Goal: Task Accomplishment & Management: Use online tool/utility

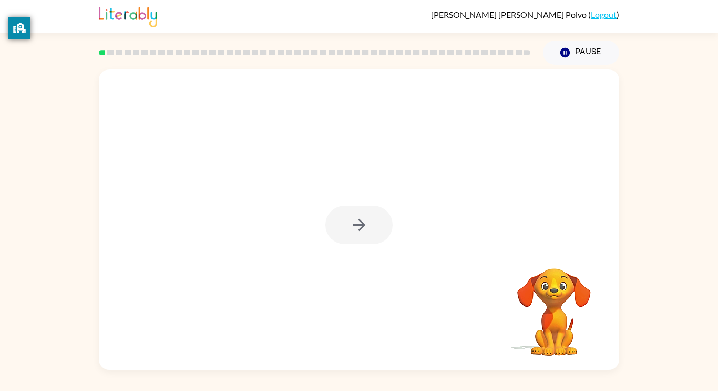
click at [344, 243] on div at bounding box center [359, 225] width 67 height 38
click at [347, 224] on button "button" at bounding box center [359, 225] width 67 height 38
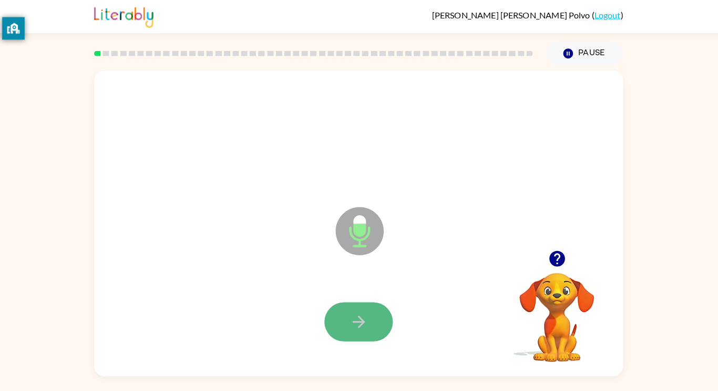
click at [371, 298] on button "button" at bounding box center [359, 316] width 67 height 38
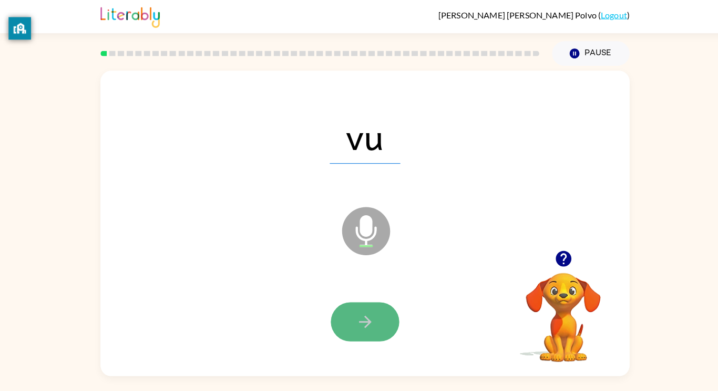
click at [373, 302] on button "button" at bounding box center [359, 316] width 67 height 38
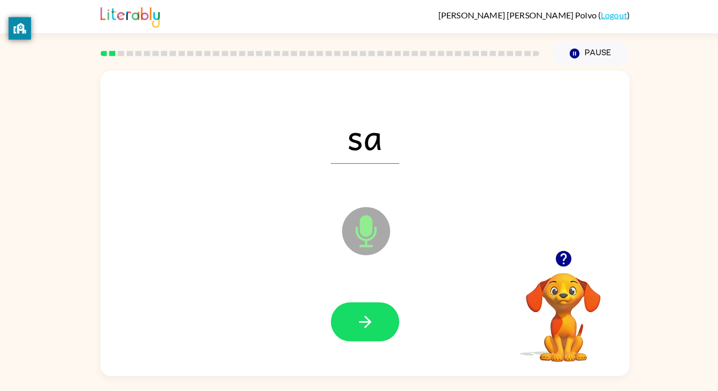
click at [350, 371] on div "Daniel Saucedo Polvo ( Logout ) Pause Pause sa Microphone The Microphone is her…" at bounding box center [359, 195] width 718 height 391
click at [334, 312] on button "button" at bounding box center [359, 316] width 67 height 38
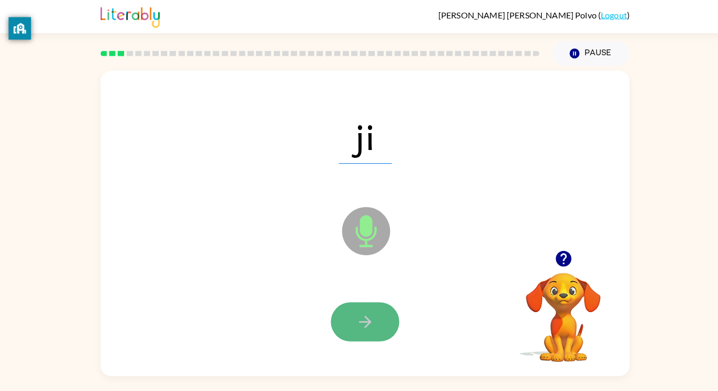
click at [363, 326] on button "button" at bounding box center [359, 316] width 67 height 38
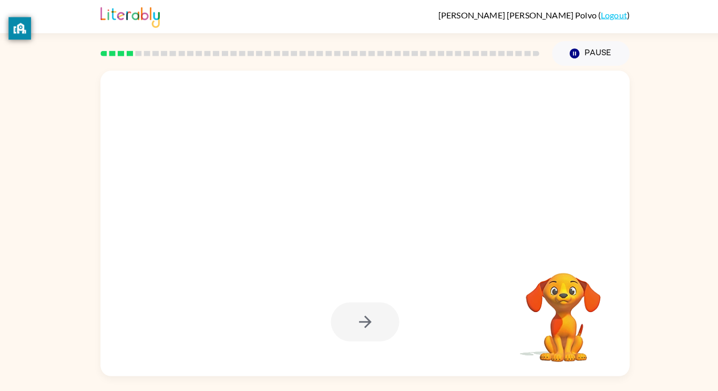
click at [332, 228] on div at bounding box center [359, 219] width 521 height 300
click at [453, 324] on div at bounding box center [359, 316] width 500 height 86
drag, startPoint x: 453, startPoint y: 324, endPoint x: 492, endPoint y: 324, distance: 39.4
click at [492, 324] on div at bounding box center [359, 316] width 500 height 86
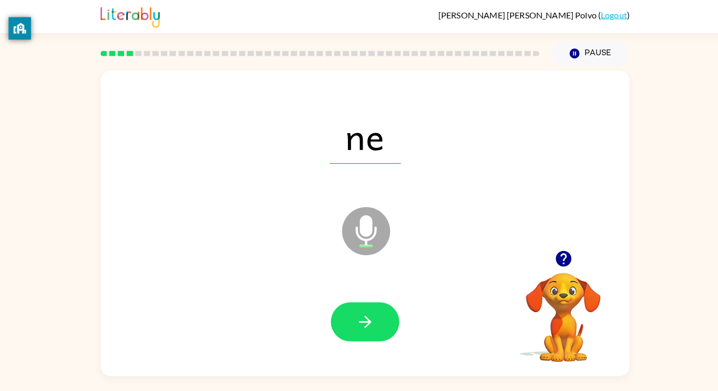
drag, startPoint x: 488, startPoint y: 328, endPoint x: 459, endPoint y: 335, distance: 29.2
click at [459, 335] on div at bounding box center [359, 316] width 500 height 86
click at [352, 315] on icon "button" at bounding box center [359, 316] width 18 height 18
click at [369, 294] on div at bounding box center [359, 316] width 500 height 86
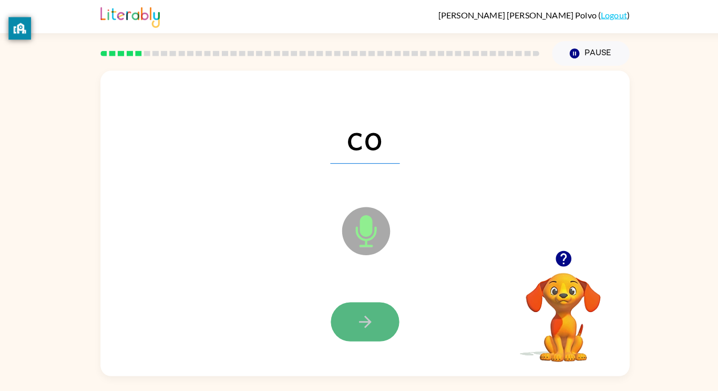
click at [381, 310] on button "button" at bounding box center [359, 316] width 67 height 38
click at [381, 310] on div at bounding box center [359, 316] width 67 height 38
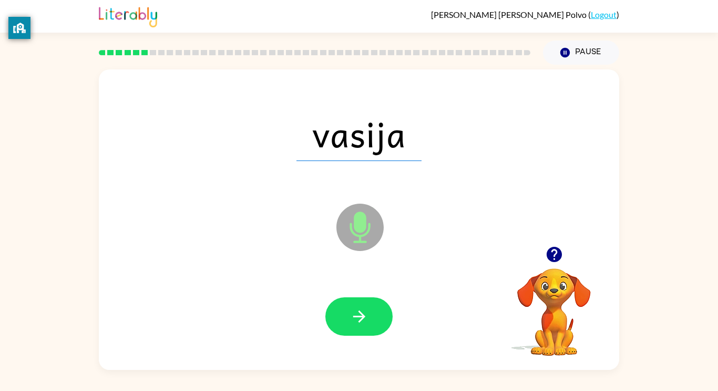
click at [550, 300] on video "Your browser must support playing .mp4 files to use Literably. Please try using…" at bounding box center [554, 304] width 105 height 105
click at [338, 314] on button "button" at bounding box center [359, 316] width 67 height 38
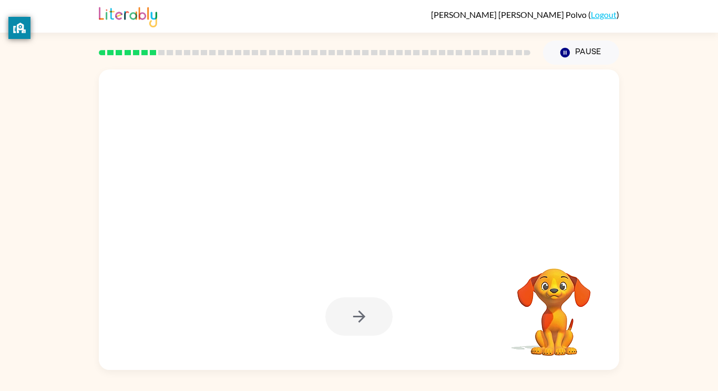
click at [352, 360] on div at bounding box center [359, 219] width 521 height 300
click at [620, 40] on div "Pause Pause" at bounding box center [581, 52] width 89 height 37
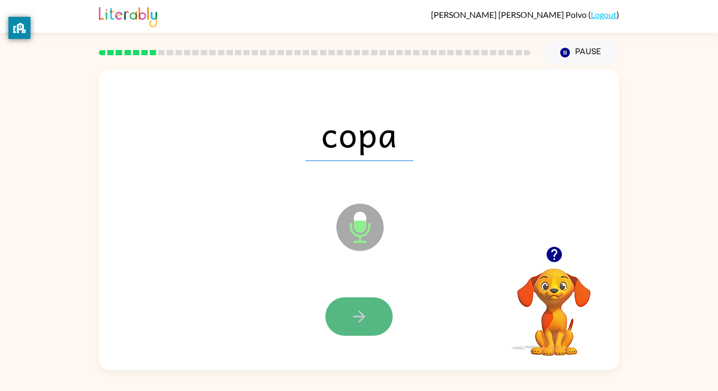
click at [362, 326] on button "button" at bounding box center [359, 316] width 67 height 38
drag, startPoint x: 359, startPoint y: 318, endPoint x: 362, endPoint y: 323, distance: 6.4
click at [362, 323] on icon "button" at bounding box center [359, 316] width 18 height 18
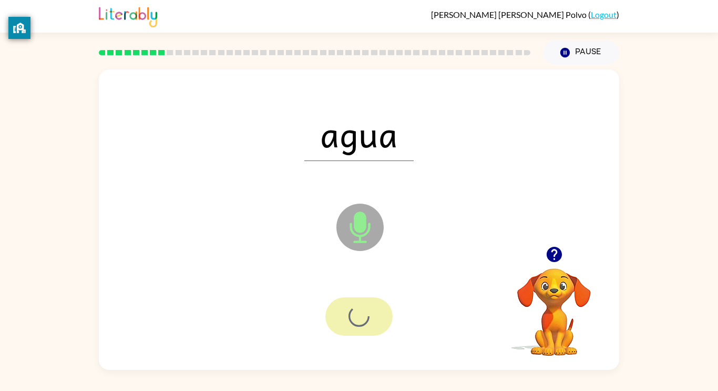
click at [363, 324] on div at bounding box center [359, 316] width 67 height 38
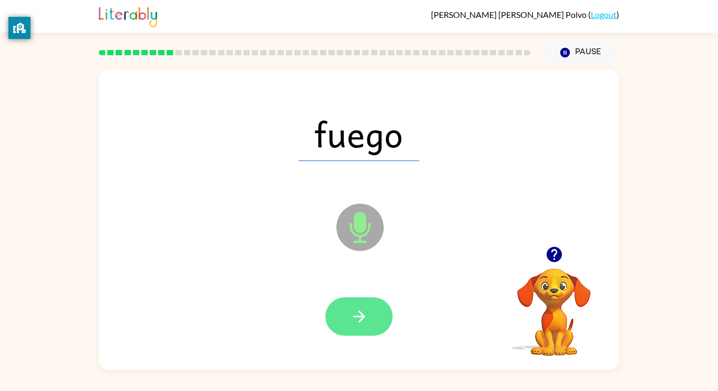
click at [362, 335] on button "button" at bounding box center [359, 316] width 67 height 38
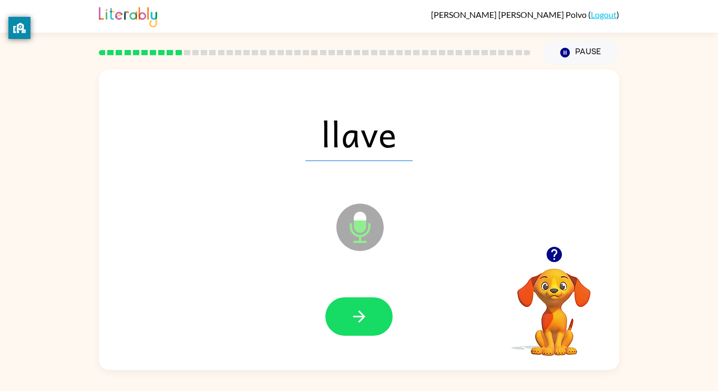
click at [362, 344] on div at bounding box center [359, 316] width 500 height 86
click at [352, 322] on icon "button" at bounding box center [359, 316] width 18 height 18
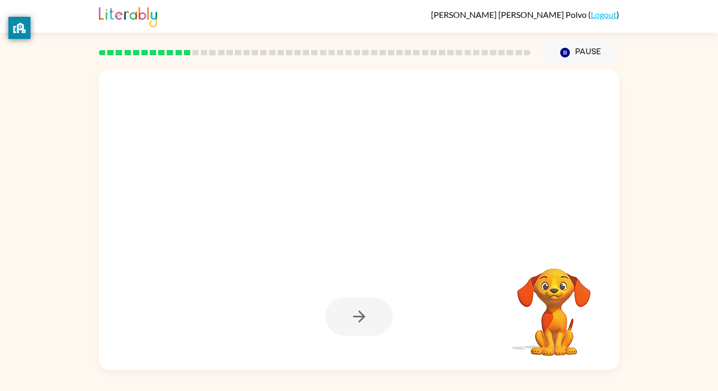
click at [356, 328] on div at bounding box center [359, 316] width 67 height 38
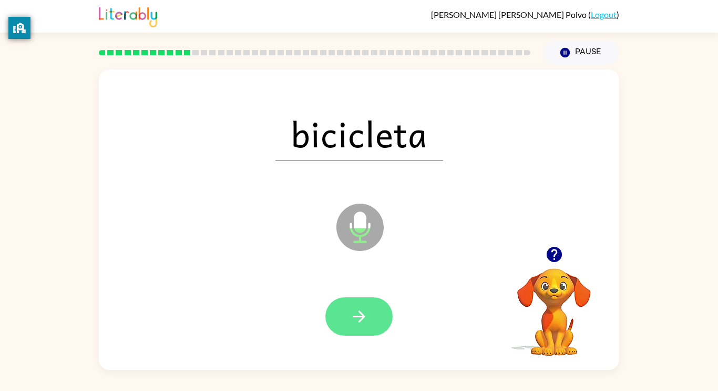
click at [334, 307] on button "button" at bounding box center [359, 316] width 67 height 38
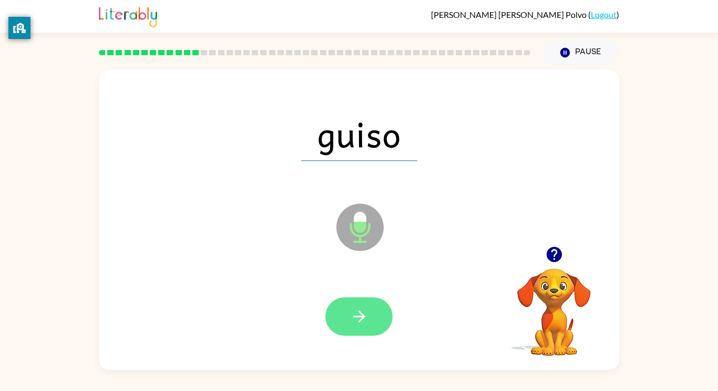
click at [364, 324] on icon "button" at bounding box center [359, 316] width 18 height 18
click at [364, 324] on div at bounding box center [359, 316] width 67 height 38
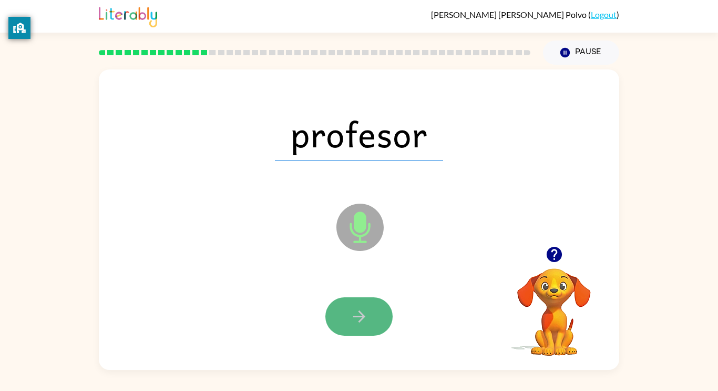
drag, startPoint x: 354, startPoint y: 328, endPoint x: 352, endPoint y: 322, distance: 5.9
click at [352, 322] on button "button" at bounding box center [359, 316] width 67 height 38
click at [351, 324] on div at bounding box center [359, 316] width 67 height 38
click at [358, 322] on icon "button" at bounding box center [359, 316] width 18 height 18
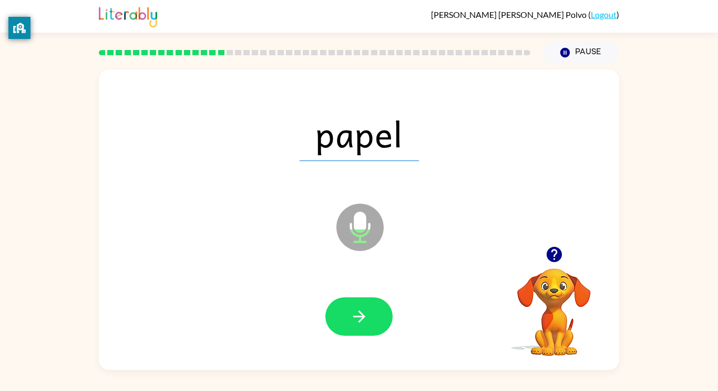
click at [368, 278] on icon "Microphone The Microphone is here when it is your turn to talk" at bounding box center [413, 240] width 158 height 79
click at [363, 307] on icon "button" at bounding box center [359, 316] width 18 height 18
click at [366, 337] on div at bounding box center [359, 316] width 500 height 86
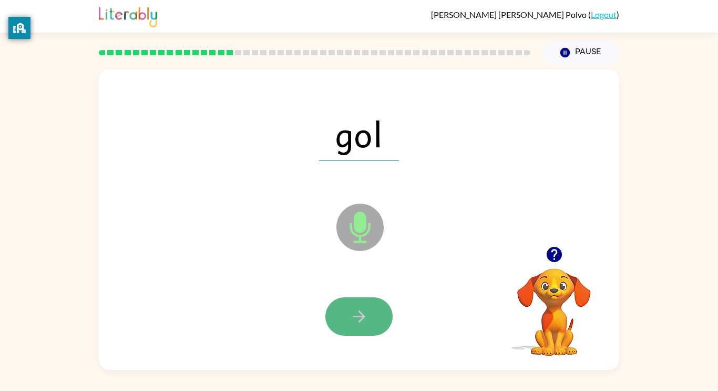
click at [373, 319] on button "button" at bounding box center [359, 316] width 67 height 38
click at [353, 299] on button "button" at bounding box center [359, 316] width 67 height 38
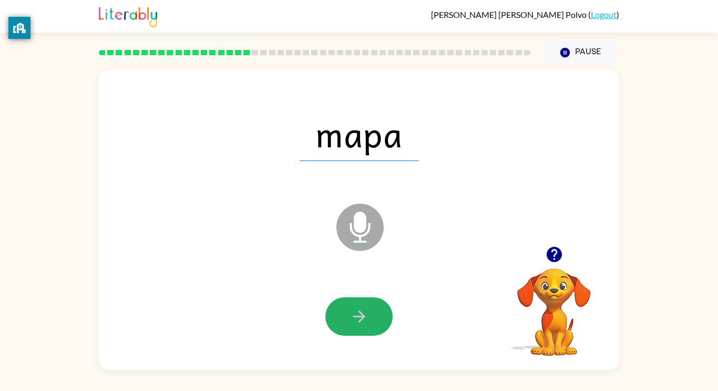
click at [356, 327] on button "button" at bounding box center [359, 316] width 67 height 38
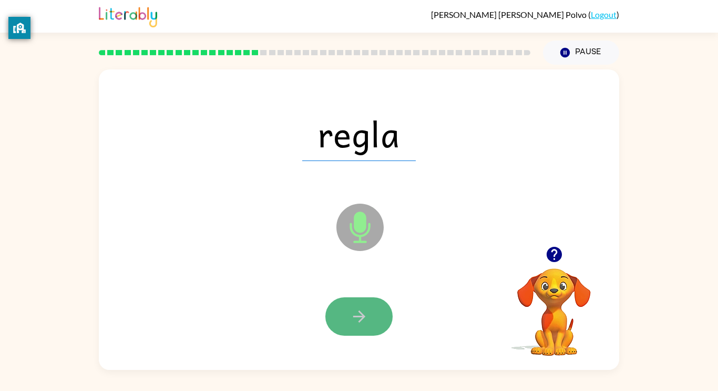
click at [356, 326] on button "button" at bounding box center [359, 316] width 67 height 38
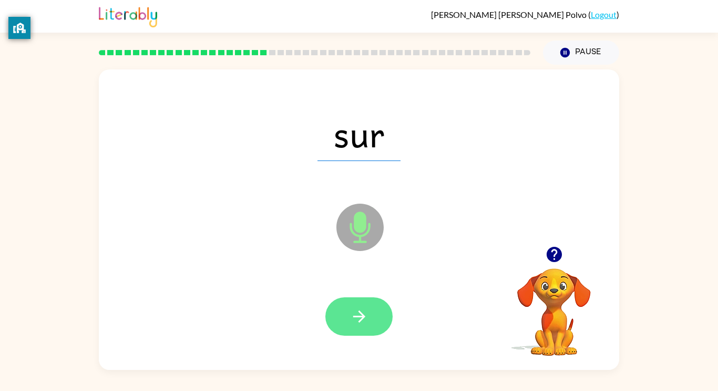
click at [348, 318] on button "button" at bounding box center [359, 316] width 67 height 38
click at [359, 321] on div at bounding box center [359, 316] width 67 height 38
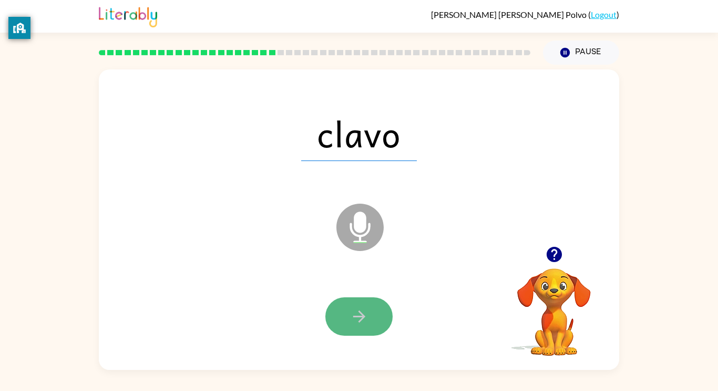
click at [358, 320] on icon "button" at bounding box center [359, 316] width 18 height 18
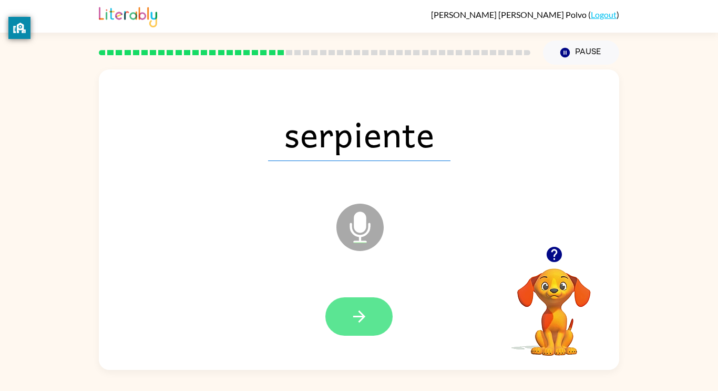
click at [354, 317] on icon "button" at bounding box center [359, 316] width 18 height 18
click at [354, 317] on div at bounding box center [359, 316] width 67 height 38
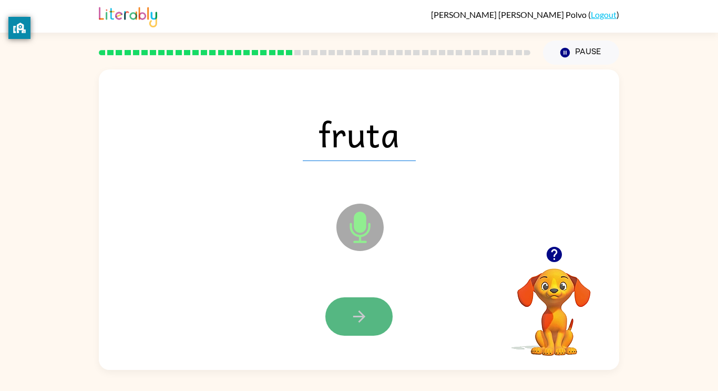
click at [352, 317] on icon "button" at bounding box center [359, 316] width 18 height 18
click at [352, 317] on div at bounding box center [359, 316] width 67 height 38
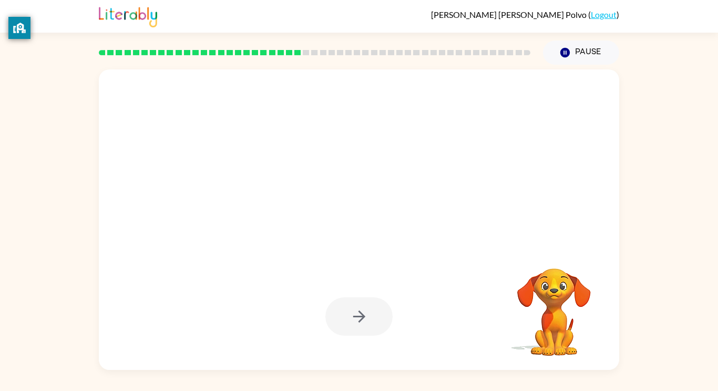
click at [201, 227] on div at bounding box center [359, 219] width 521 height 300
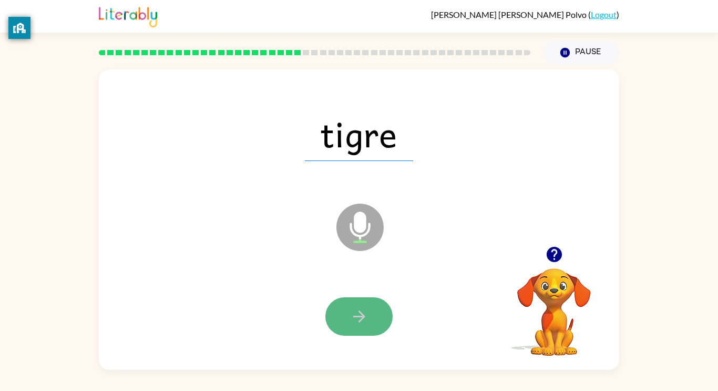
click at [349, 323] on button "button" at bounding box center [359, 316] width 67 height 38
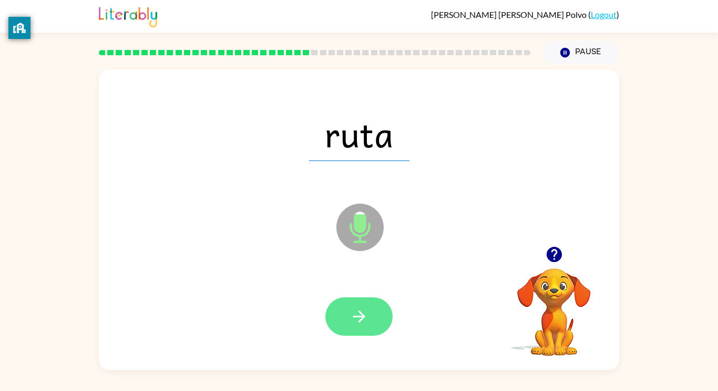
click at [361, 317] on icon "button" at bounding box center [359, 316] width 18 height 18
click at [363, 333] on div at bounding box center [359, 316] width 67 height 38
click at [371, 330] on div at bounding box center [359, 316] width 67 height 38
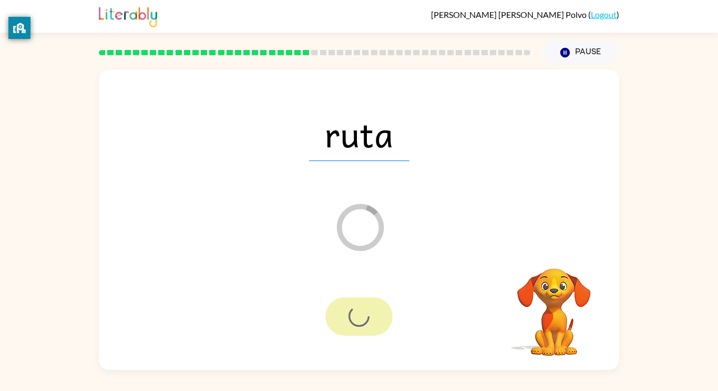
click at [383, 316] on div at bounding box center [359, 316] width 67 height 38
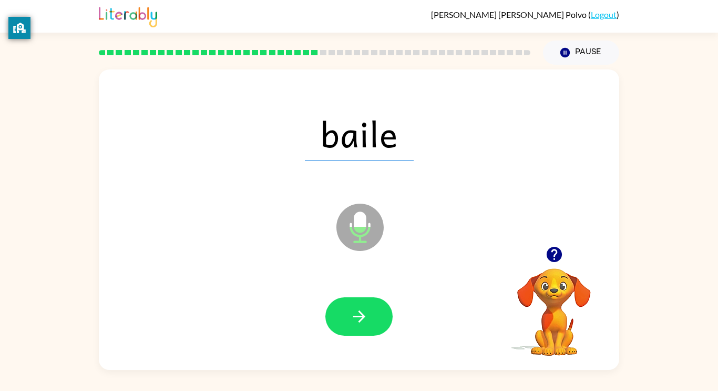
click at [389, 331] on div at bounding box center [359, 316] width 67 height 38
click at [362, 332] on button "button" at bounding box center [359, 316] width 67 height 38
click at [372, 328] on div at bounding box center [359, 316] width 67 height 38
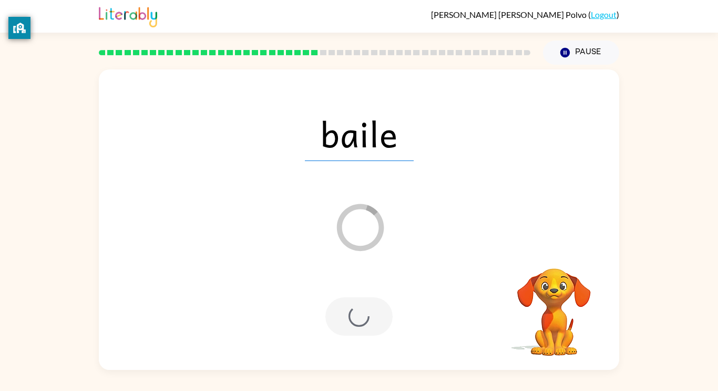
click at [353, 340] on div at bounding box center [359, 316] width 500 height 86
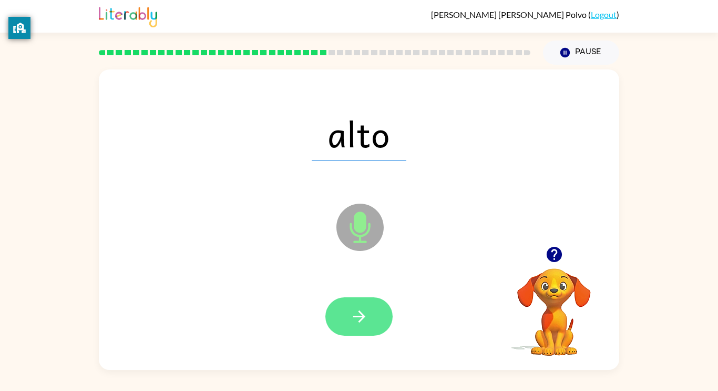
click at [385, 328] on button "button" at bounding box center [359, 316] width 67 height 38
click at [384, 329] on div at bounding box center [359, 316] width 67 height 38
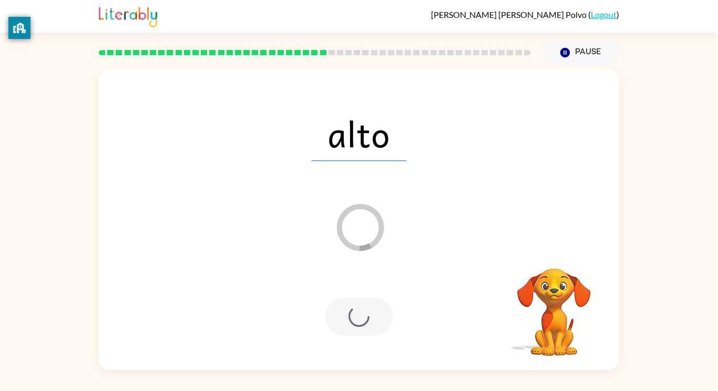
click at [393, 310] on div at bounding box center [359, 316] width 500 height 86
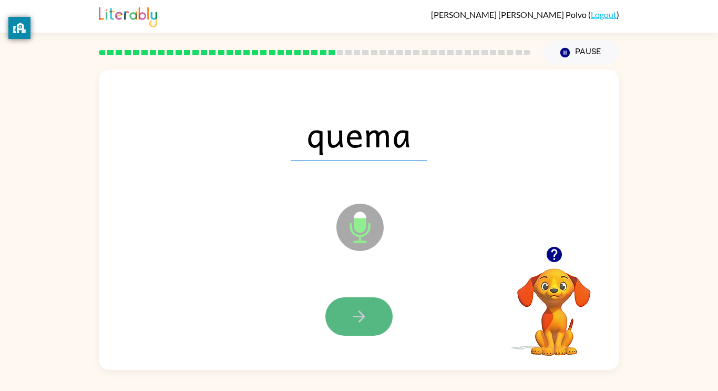
click at [380, 305] on button "button" at bounding box center [359, 316] width 67 height 38
click at [379, 305] on div at bounding box center [359, 316] width 67 height 38
click at [350, 321] on icon "button" at bounding box center [359, 316] width 18 height 18
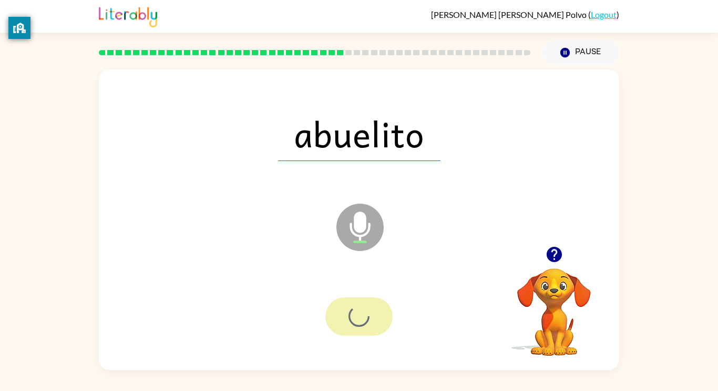
click at [352, 323] on div at bounding box center [359, 316] width 67 height 38
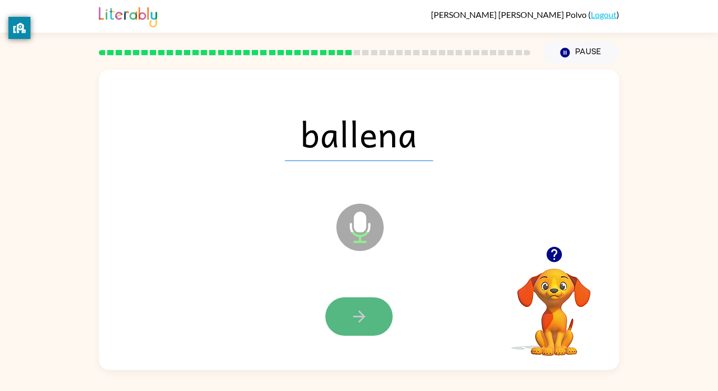
click at [335, 312] on button "button" at bounding box center [359, 316] width 67 height 38
click at [335, 312] on div at bounding box center [359, 316] width 67 height 38
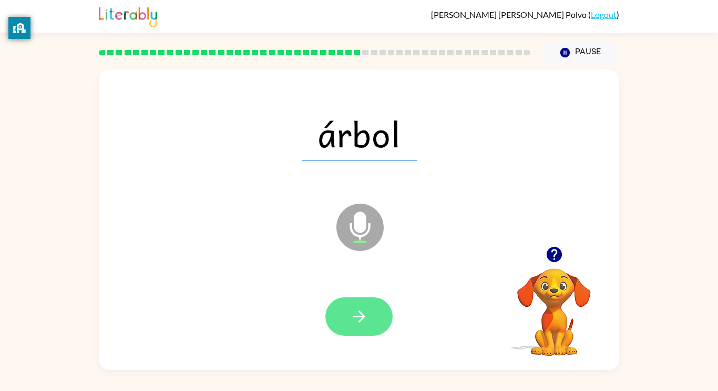
click at [335, 305] on button "button" at bounding box center [359, 316] width 67 height 38
click at [338, 306] on div at bounding box center [359, 316] width 67 height 38
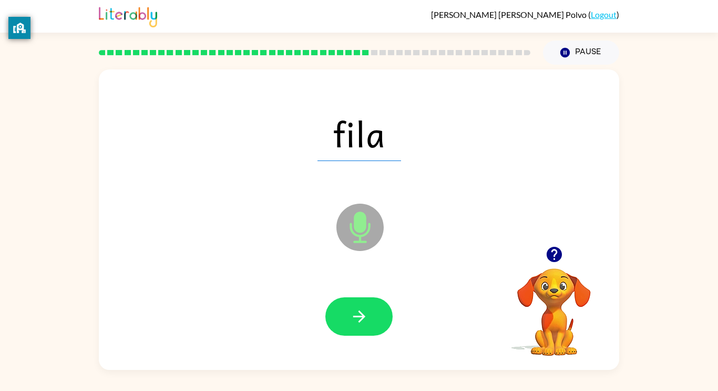
click at [338, 306] on button "button" at bounding box center [359, 316] width 67 height 38
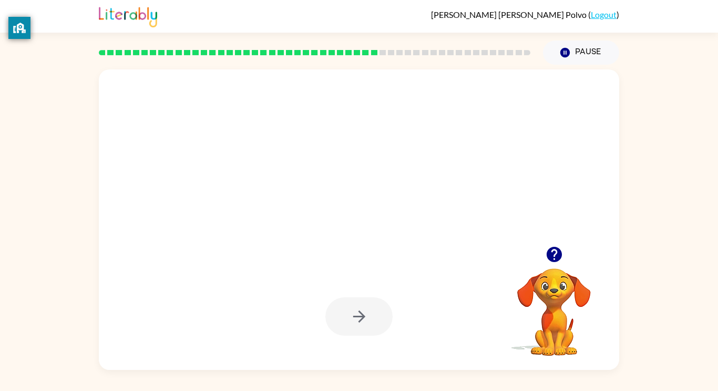
click at [375, 311] on button "button" at bounding box center [359, 316] width 67 height 38
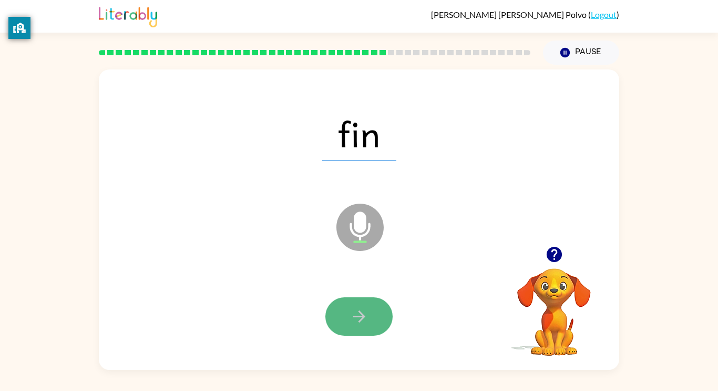
click at [358, 308] on icon "button" at bounding box center [359, 316] width 18 height 18
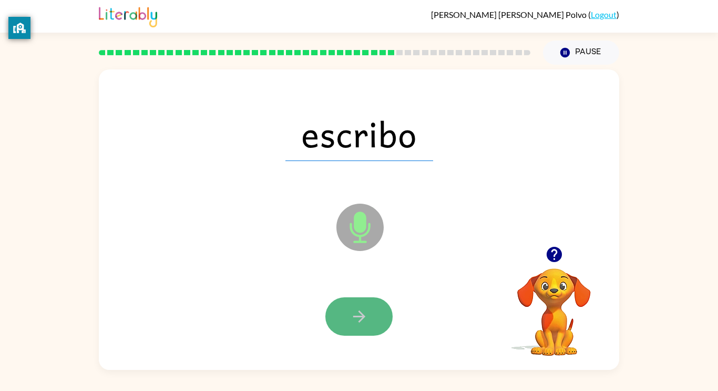
click at [338, 318] on button "button" at bounding box center [359, 316] width 67 height 38
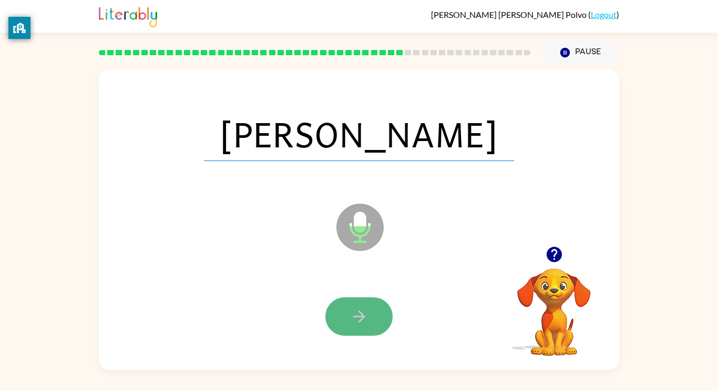
click at [344, 312] on button "button" at bounding box center [359, 316] width 67 height 38
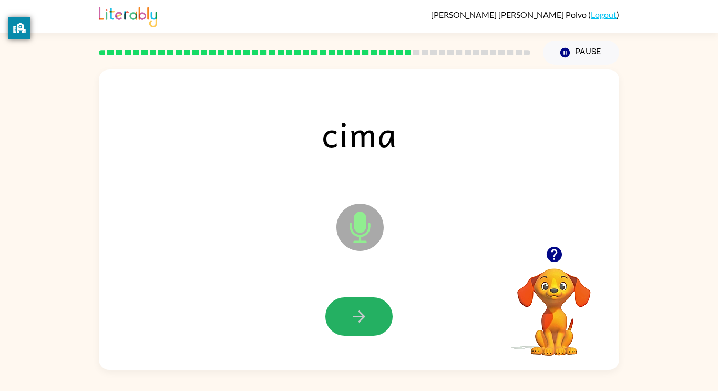
click at [344, 314] on button "button" at bounding box center [359, 316] width 67 height 38
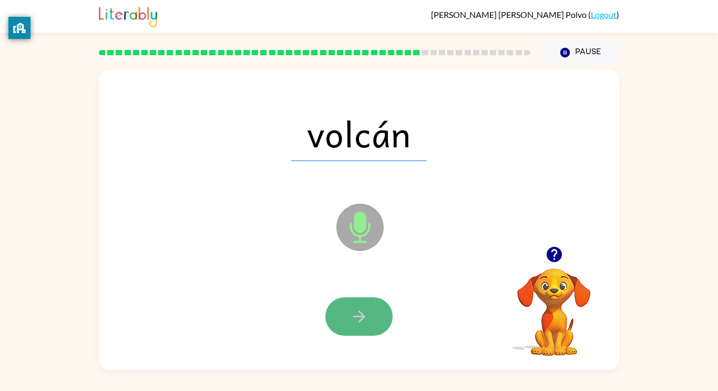
click at [364, 322] on icon "button" at bounding box center [359, 316] width 18 height 18
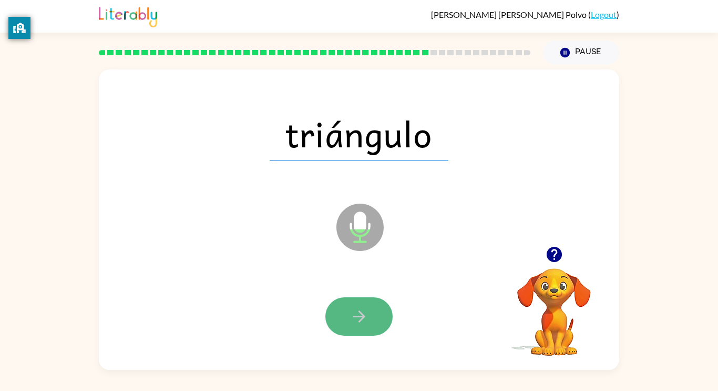
click at [369, 322] on button "button" at bounding box center [359, 316] width 67 height 38
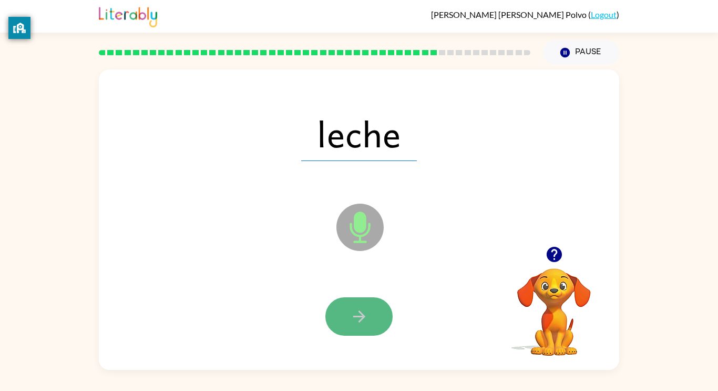
click at [366, 321] on icon "button" at bounding box center [359, 316] width 18 height 18
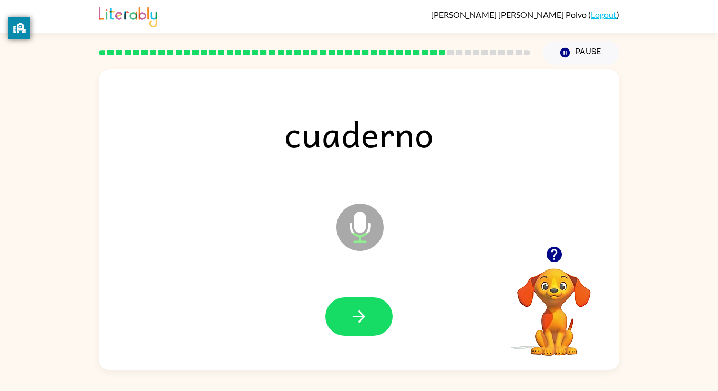
click at [373, 280] on div "cuaderno Microphone The Microphone is here when it is your turn to talk" at bounding box center [359, 219] width 521 height 300
click at [370, 305] on button "button" at bounding box center [359, 316] width 67 height 38
click at [373, 287] on div at bounding box center [359, 316] width 500 height 86
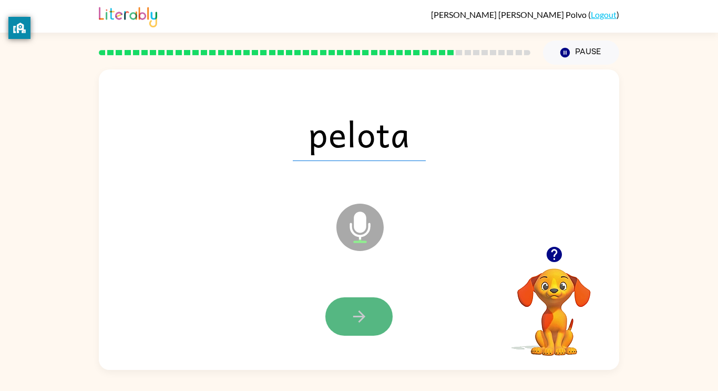
click at [371, 327] on button "button" at bounding box center [359, 316] width 67 height 38
click at [368, 316] on icon "button" at bounding box center [359, 316] width 18 height 18
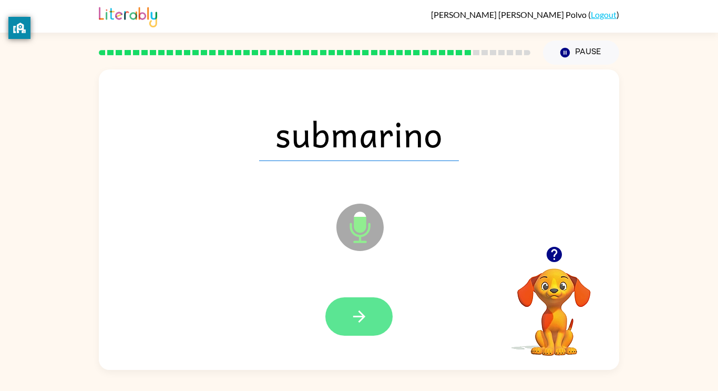
click at [370, 313] on button "button" at bounding box center [359, 316] width 67 height 38
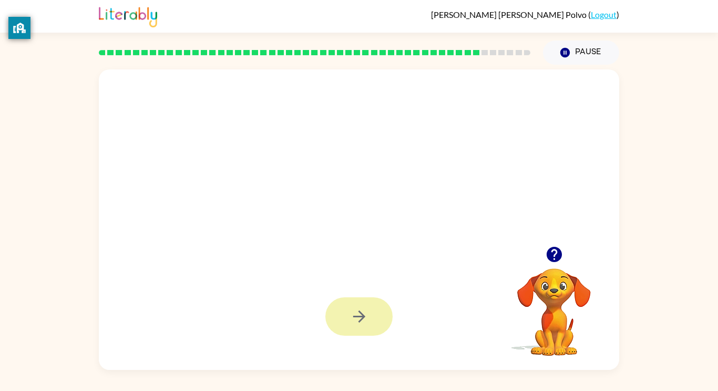
click at [370, 312] on div at bounding box center [359, 316] width 67 height 38
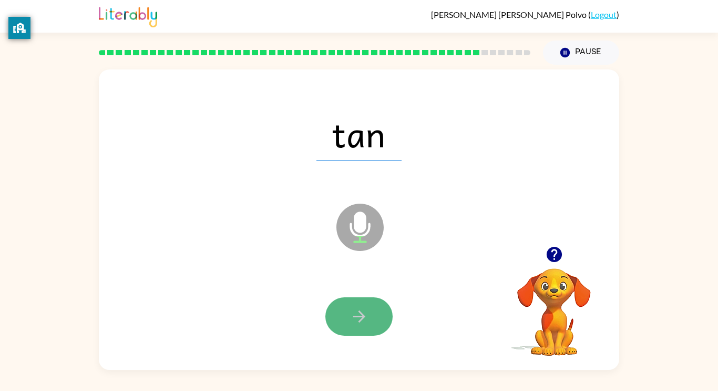
click at [370, 312] on button "button" at bounding box center [359, 316] width 67 height 38
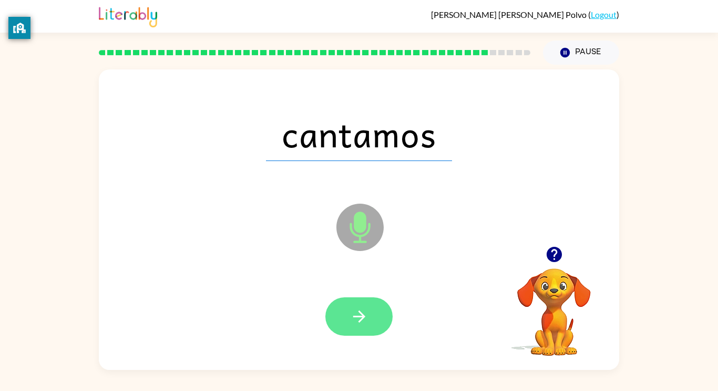
click at [370, 312] on button "button" at bounding box center [359, 316] width 67 height 38
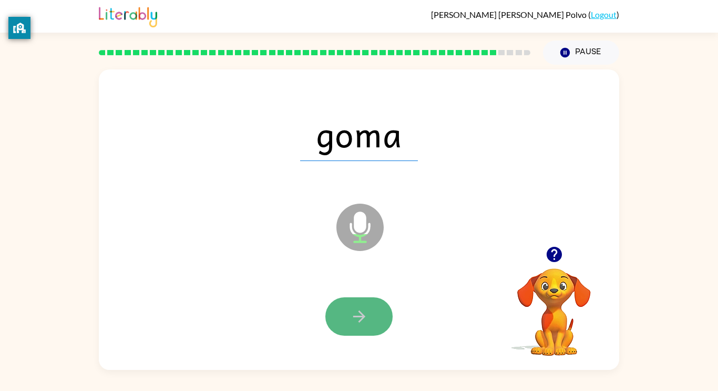
click at [387, 308] on button "button" at bounding box center [359, 316] width 67 height 38
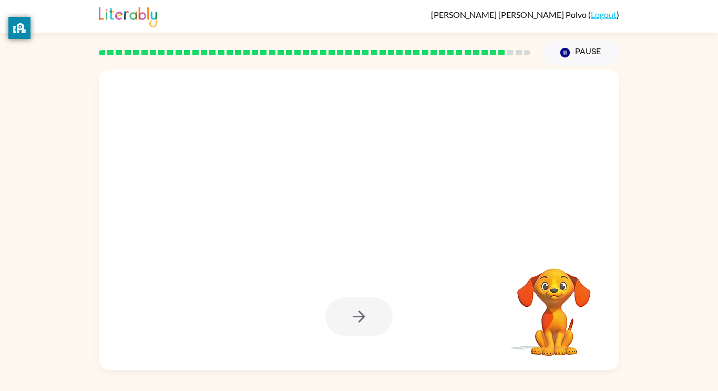
click at [391, 381] on div "[PERSON_NAME] Polvo ( Logout ) Pause Pause Your browser must support playing .m…" at bounding box center [359, 195] width 718 height 391
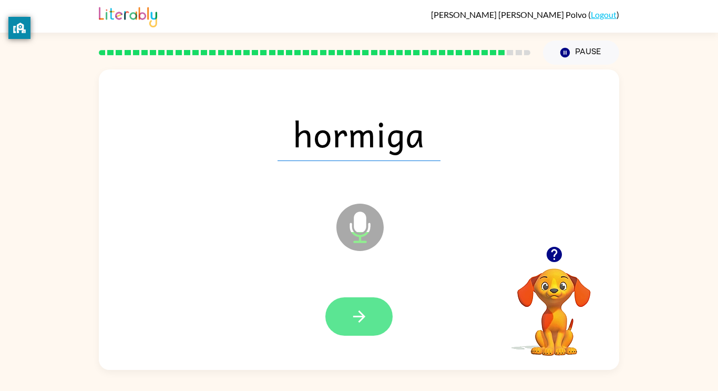
click at [354, 312] on icon "button" at bounding box center [359, 316] width 18 height 18
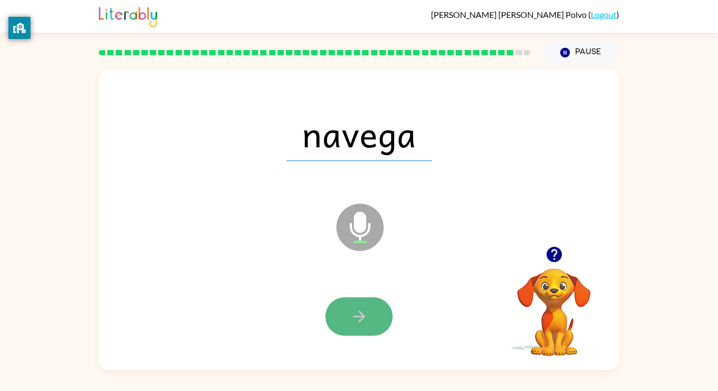
click at [369, 329] on button "button" at bounding box center [359, 316] width 67 height 38
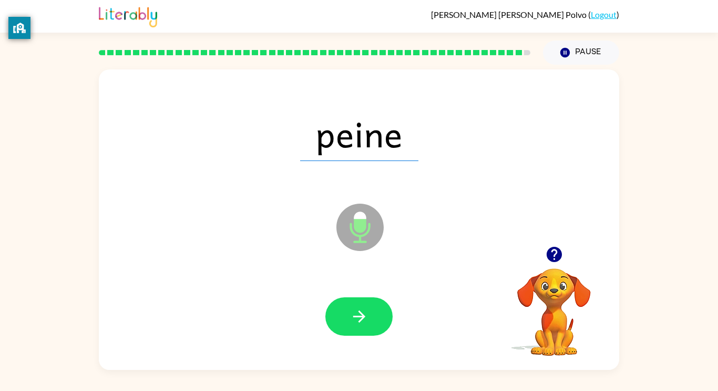
click at [371, 339] on div at bounding box center [359, 316] width 500 height 86
drag, startPoint x: 365, startPoint y: 290, endPoint x: 388, endPoint y: 370, distance: 82.7
click at [388, 370] on div "[PERSON_NAME] Microphone The Microphone is here when it is your turn to talk Yo…" at bounding box center [359, 217] width 718 height 305
click at [366, 300] on button "button" at bounding box center [359, 316] width 67 height 38
